Goal: Use online tool/utility: Utilize a website feature to perform a specific function

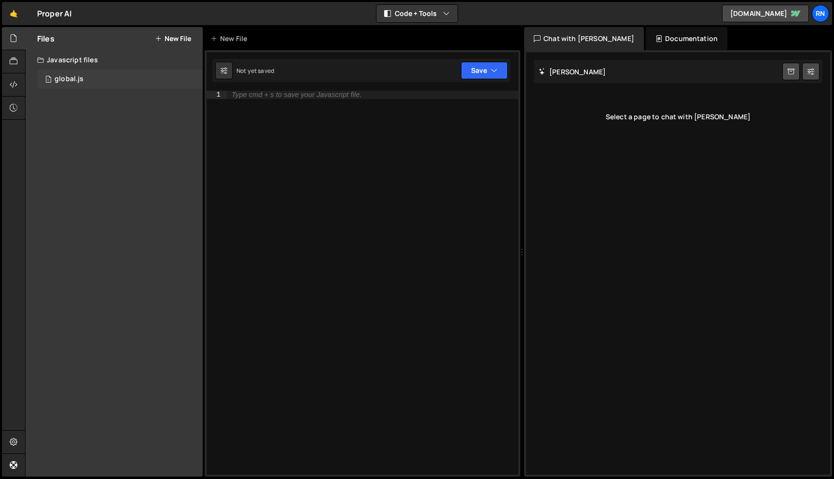
click at [94, 77] on div "1 global.js 0" at bounding box center [120, 79] width 166 height 19
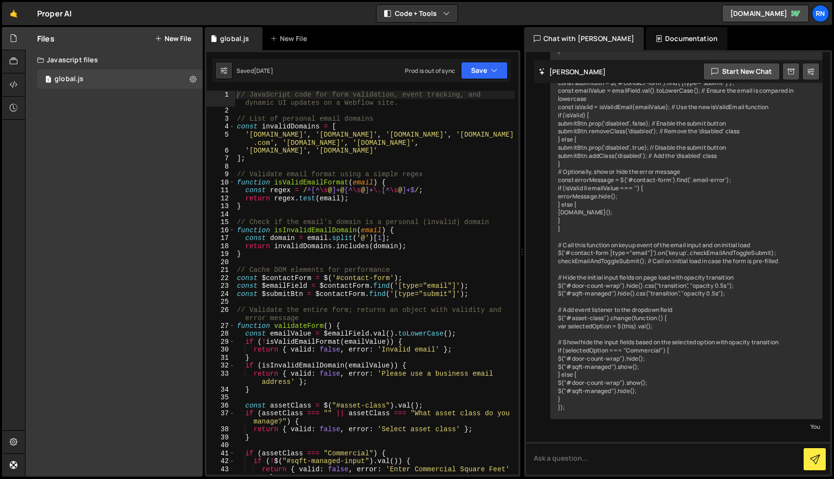
scroll to position [1202, 0]
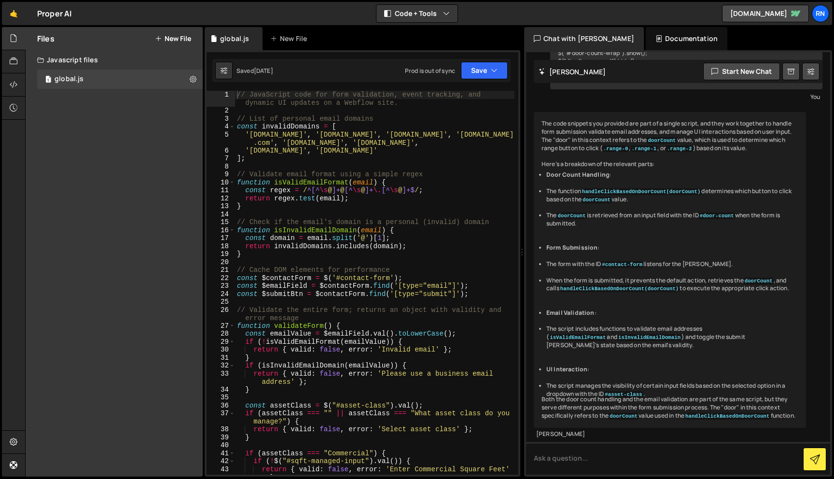
click at [271, 144] on div "// JavaScript code for form validation, event tracking, and dynamic UI updates …" at bounding box center [374, 295] width 279 height 408
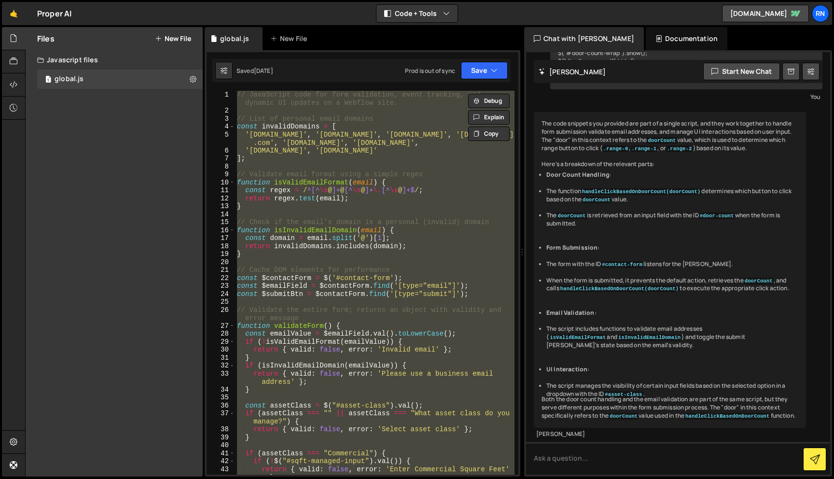
click at [344, 296] on div "// JavaScript code for form validation, event tracking, and dynamic UI updates …" at bounding box center [374, 283] width 279 height 384
paste textarea
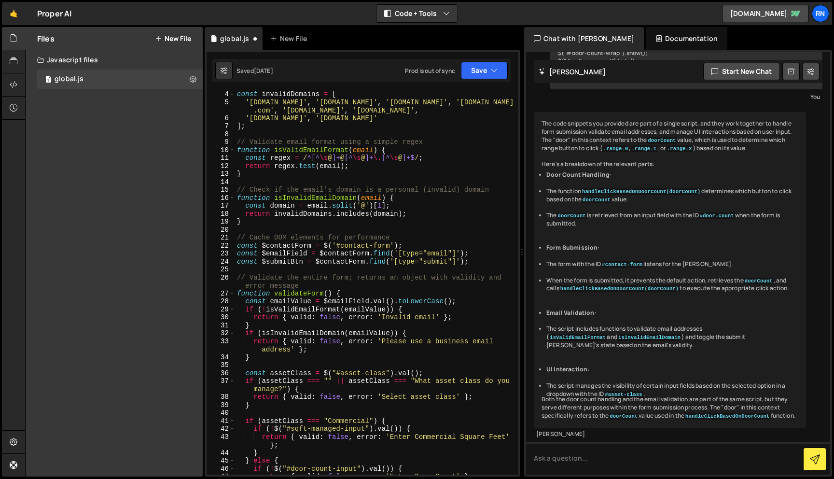
scroll to position [0, 0]
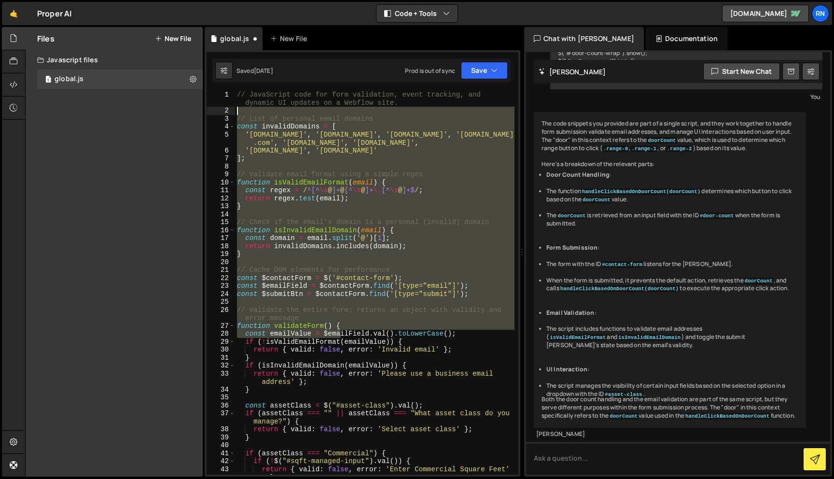
drag, startPoint x: 340, startPoint y: 336, endPoint x: 361, endPoint y: 110, distance: 226.8
click at [361, 110] on div "// JavaScript code for form validation, event tracking, and dynamic UI updates …" at bounding box center [374, 295] width 279 height 408
click at [296, 322] on div "// JavaScript code for form validation, event tracking, and dynamic UI updates …" at bounding box center [374, 283] width 279 height 384
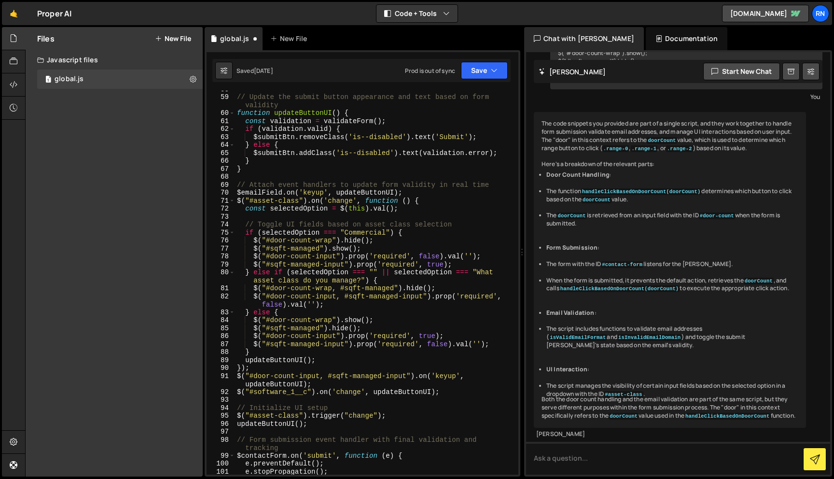
scroll to position [507, 0]
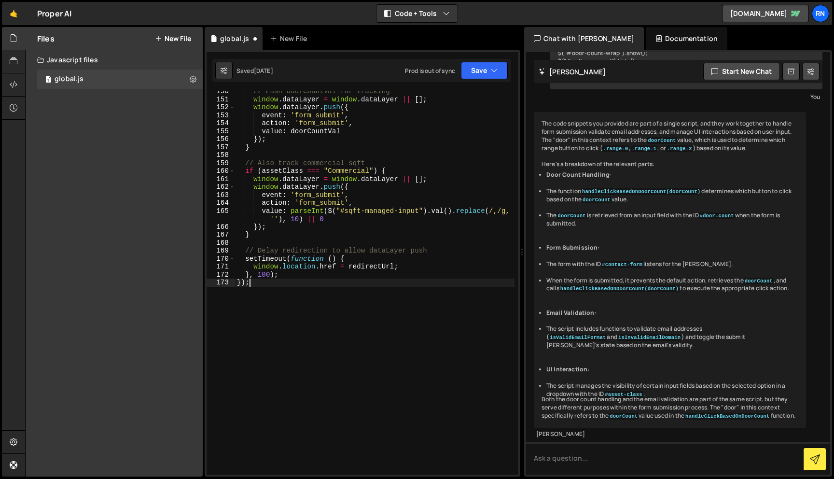
click at [294, 305] on div "// Push doorCountVal for tracking window . dataLayer = window . dataLayer || [ …" at bounding box center [374, 287] width 279 height 400
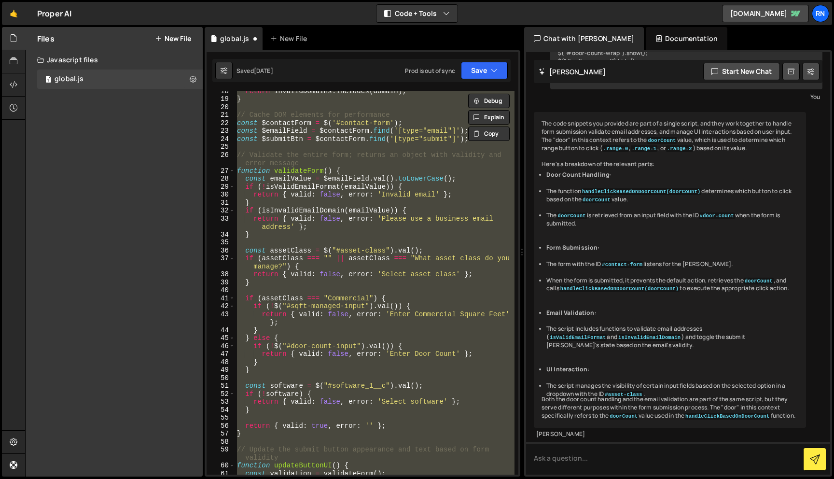
scroll to position [0, 0]
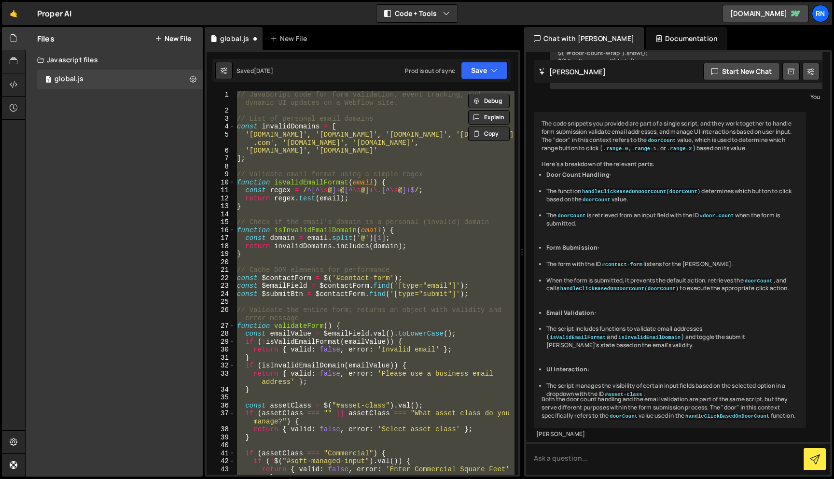
paste textarea
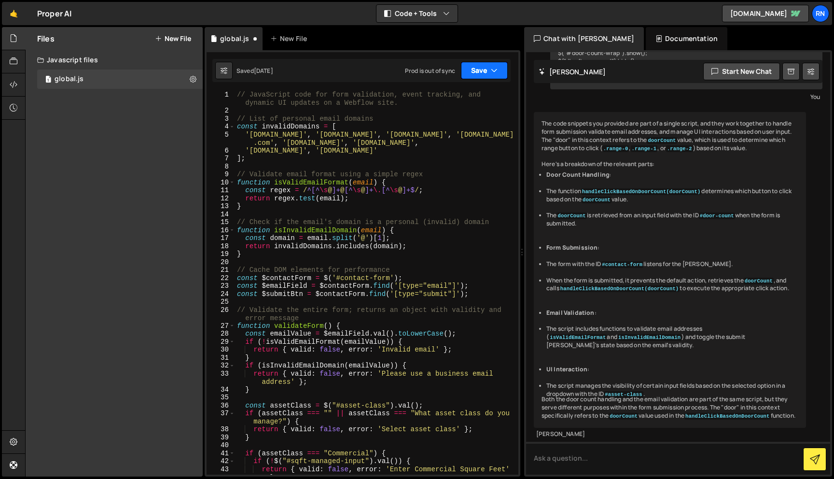
click at [481, 63] on button "Save" at bounding box center [484, 70] width 47 height 17
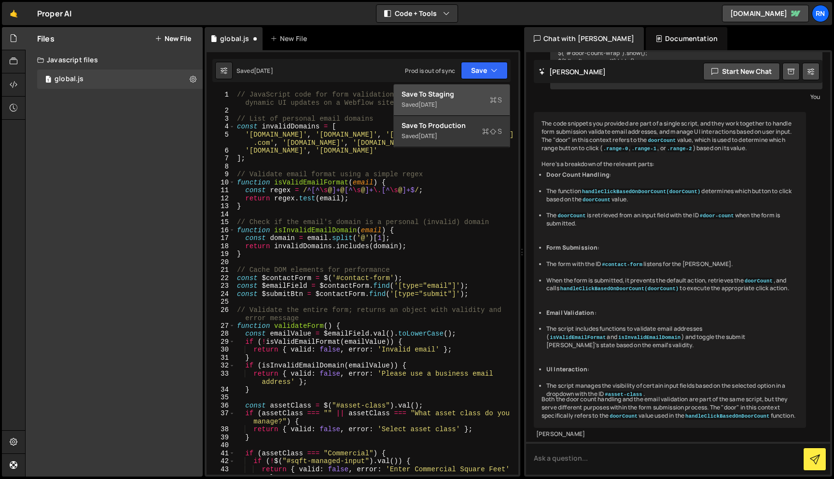
click at [453, 90] on div "Save to Staging S" at bounding box center [452, 94] width 100 height 10
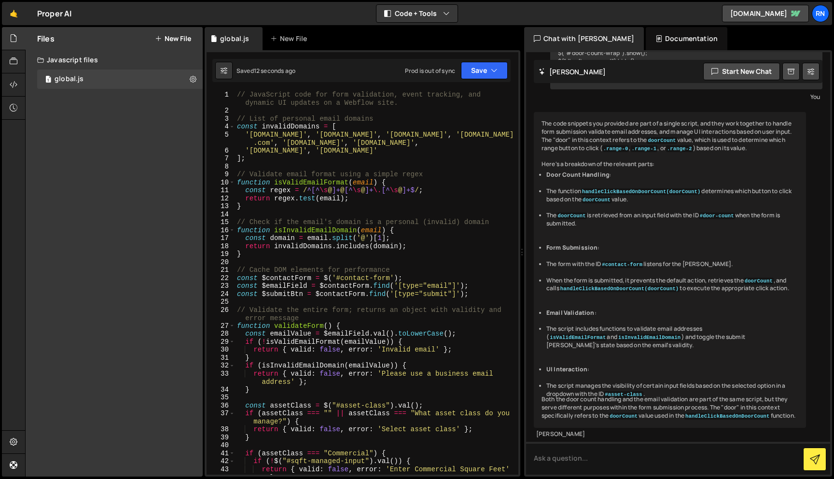
click at [481, 84] on div "1 Type cmd + s to save your Javascript file. הההההההההההההההההההההההההההההההההה…" at bounding box center [363, 263] width 316 height 426
click at [484, 77] on button "Save" at bounding box center [484, 70] width 47 height 17
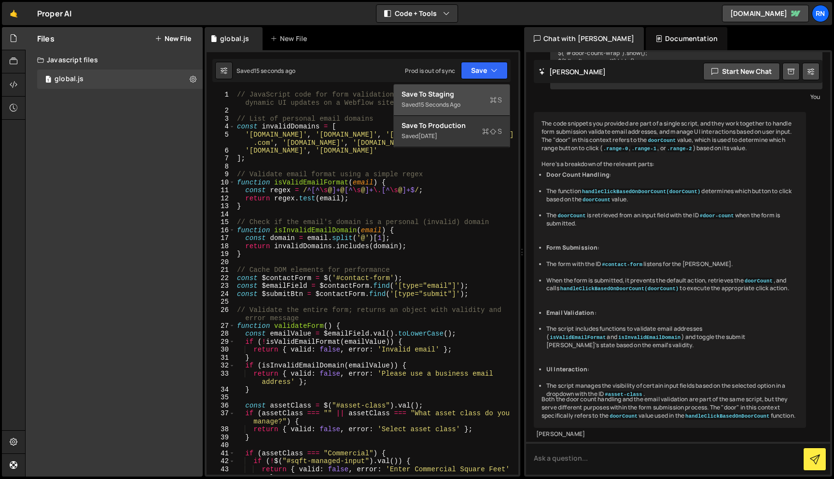
click at [472, 88] on button "Save to Staging S Saved 15 seconds ago" at bounding box center [452, 99] width 116 height 31
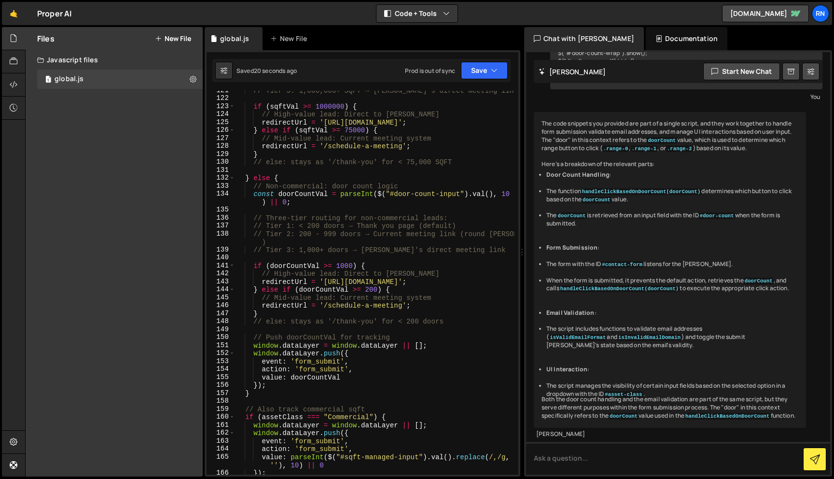
scroll to position [1053, 0]
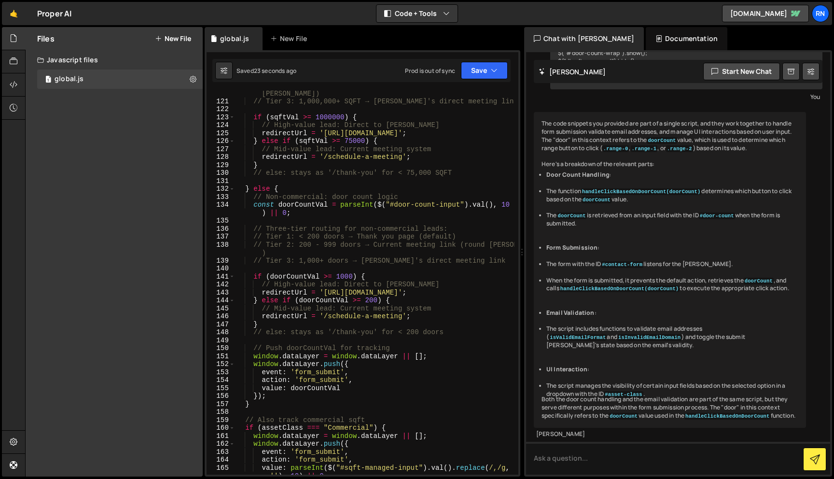
click at [341, 149] on div "// Tier 2: 75,000 - 999,999 SQFT → Current meeting link (round [PERSON_NAME]) /…" at bounding box center [374, 285] width 279 height 408
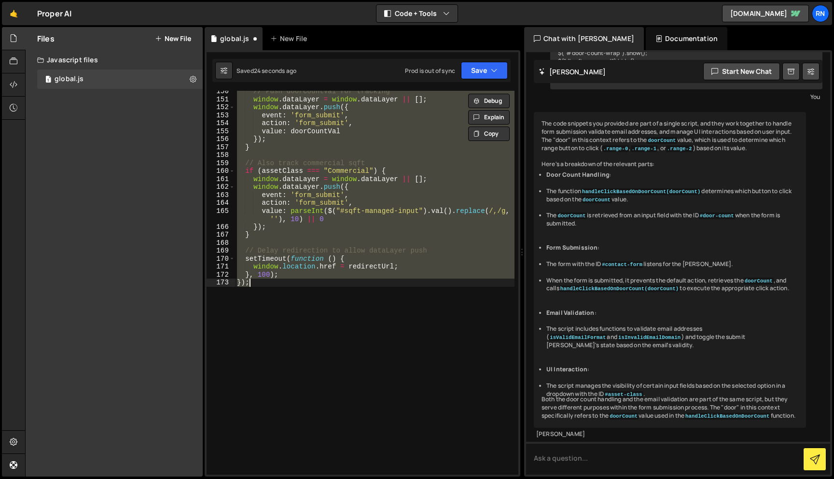
click at [376, 191] on div "// Push doorCountVal for tracking window . dataLayer = window . dataLayer || [ …" at bounding box center [374, 287] width 279 height 400
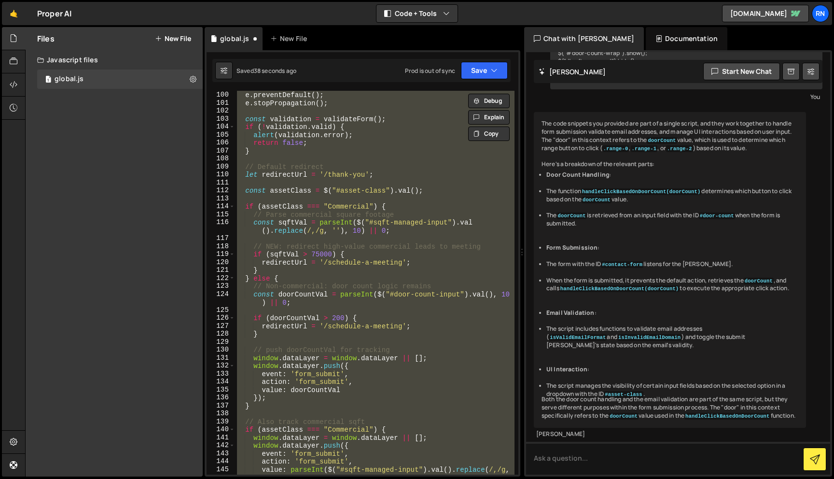
scroll to position [876, 0]
click at [279, 280] on div "e . preventDefault ( ) ; e . stopPropagation ( ) ; const validation = validateF…" at bounding box center [374, 283] width 279 height 384
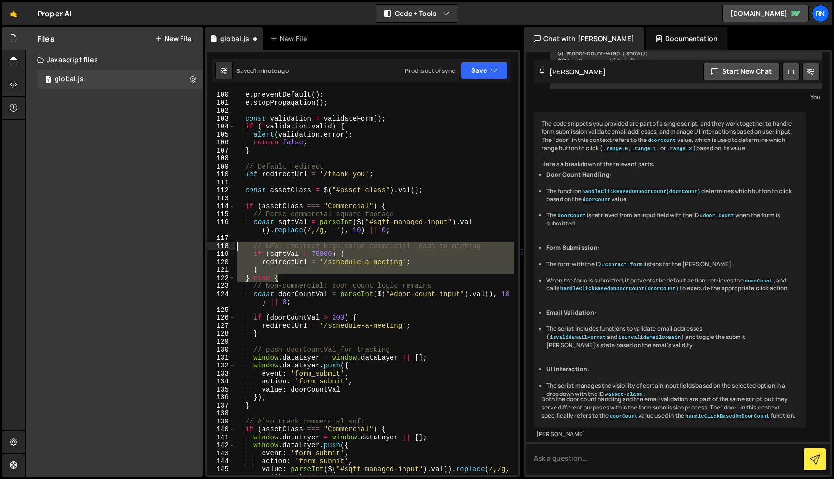
drag, startPoint x: 288, startPoint y: 279, endPoint x: 220, endPoint y: 246, distance: 75.1
click at [220, 246] on div "} else { 100 101 102 103 104 105 106 107 108 109 110 111 112 113 114 115 116 11…" at bounding box center [363, 283] width 312 height 384
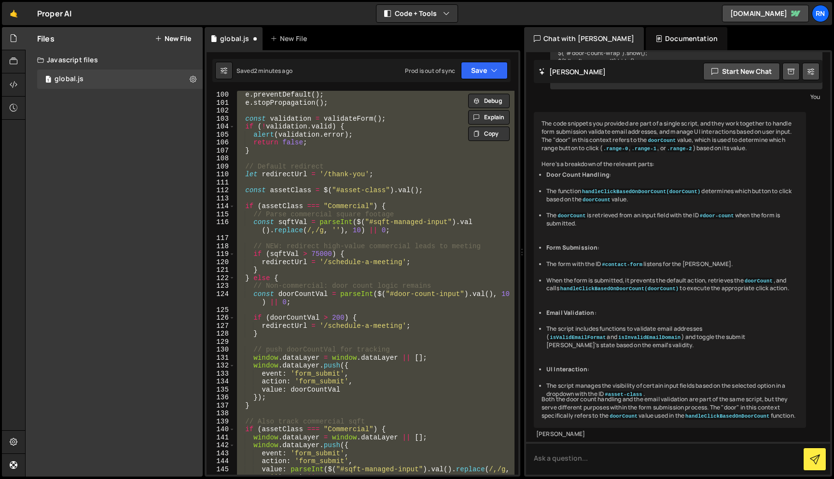
paste textarea
type textarea "});"
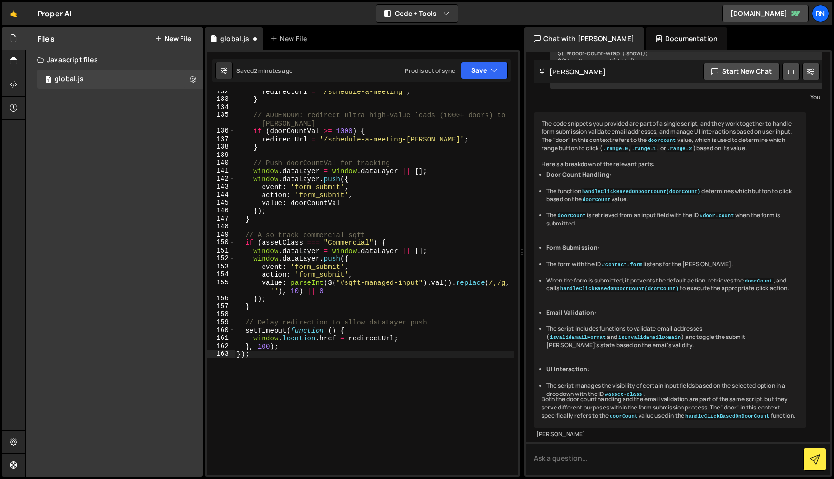
scroll to position [1230, 0]
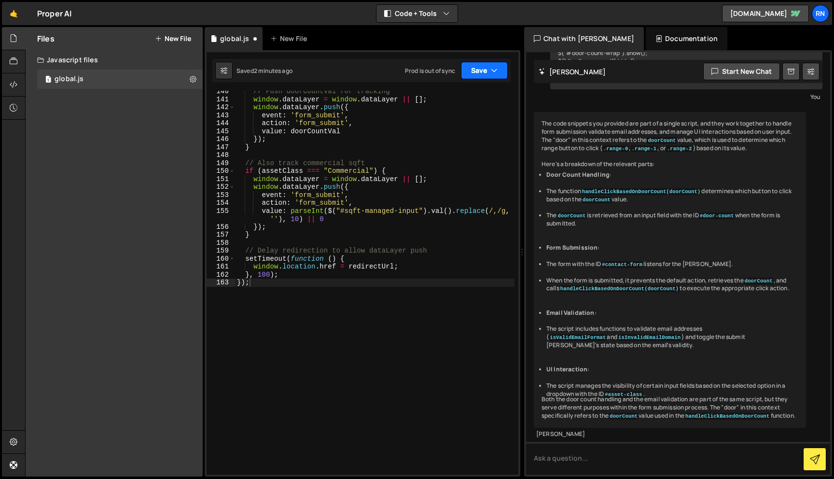
click at [468, 69] on button "Save" at bounding box center [484, 70] width 47 height 17
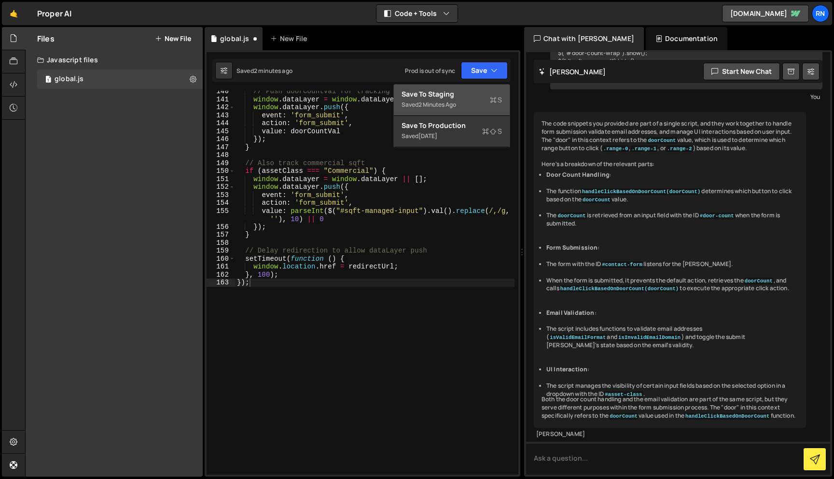
click at [464, 93] on div "Save to Staging S" at bounding box center [452, 94] width 100 height 10
